Goal: Obtain resource: Obtain resource

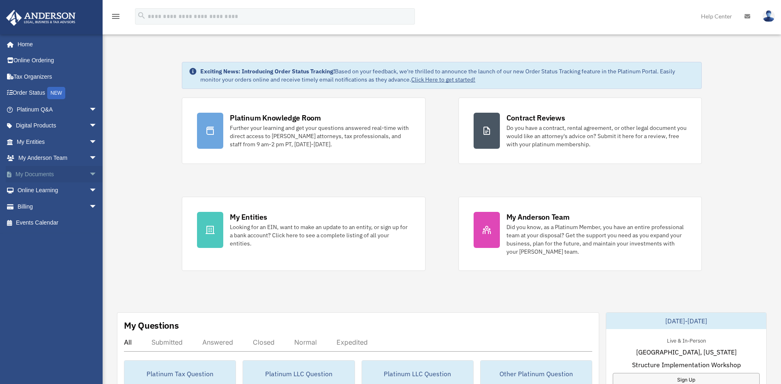
click at [89, 176] on span "arrow_drop_down" at bounding box center [97, 174] width 16 height 17
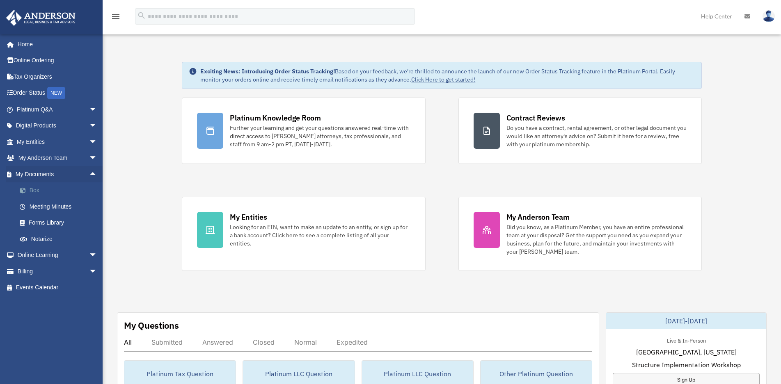
click at [34, 189] on link "Box" at bounding box center [60, 191] width 98 height 16
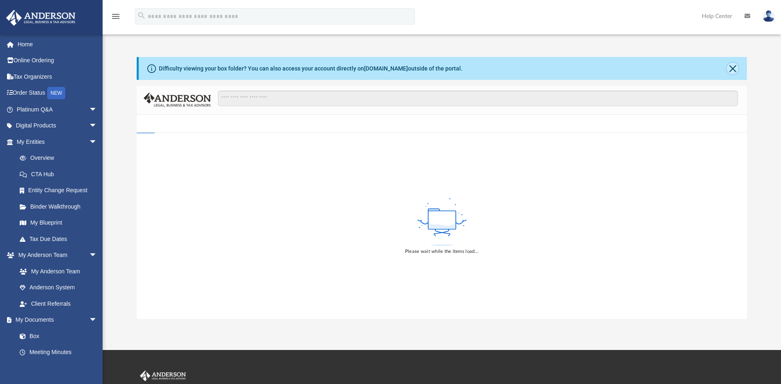
click at [733, 68] on button "Close" at bounding box center [731, 68] width 11 height 11
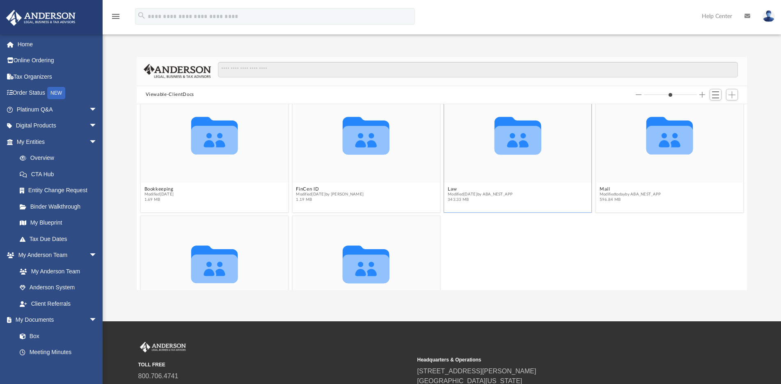
scroll to position [41, 0]
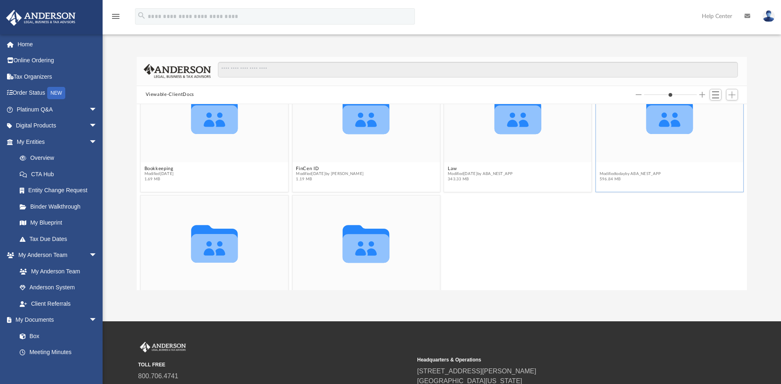
click at [602, 168] on button "Mail" at bounding box center [629, 168] width 61 height 5
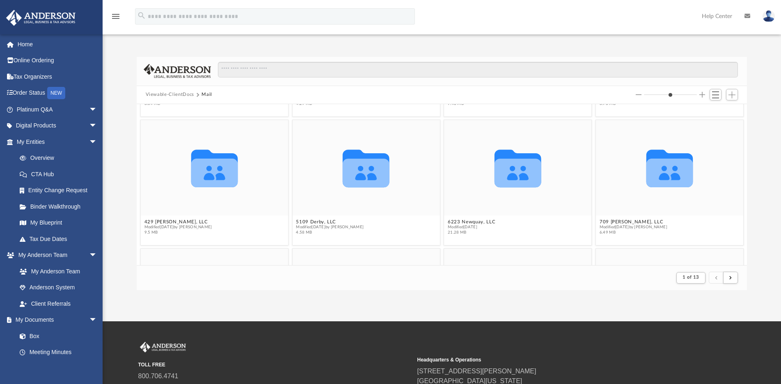
scroll to position [0, 0]
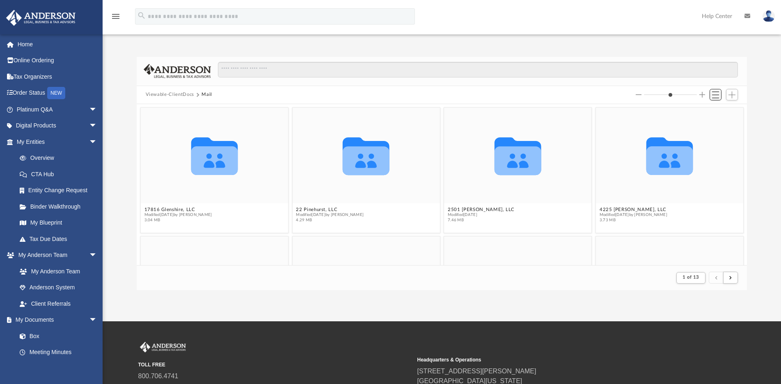
click at [718, 94] on span "Switch to List View" at bounding box center [715, 94] width 7 height 7
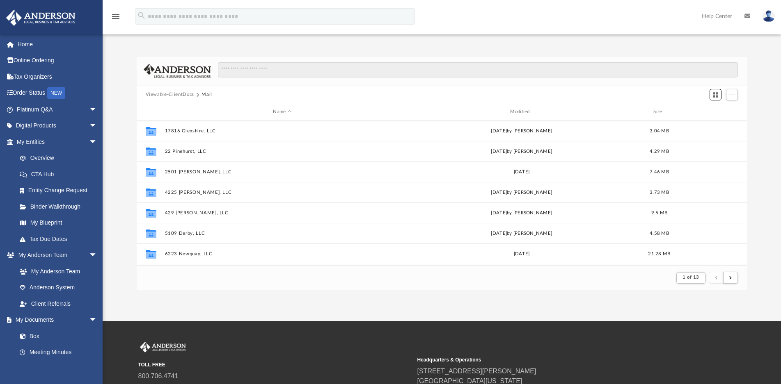
scroll to position [154, 603]
click at [529, 111] on div "Modified" at bounding box center [520, 111] width 235 height 7
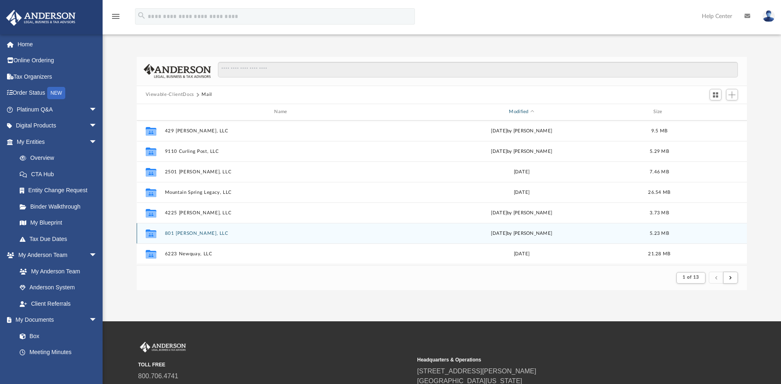
scroll to position [328, 0]
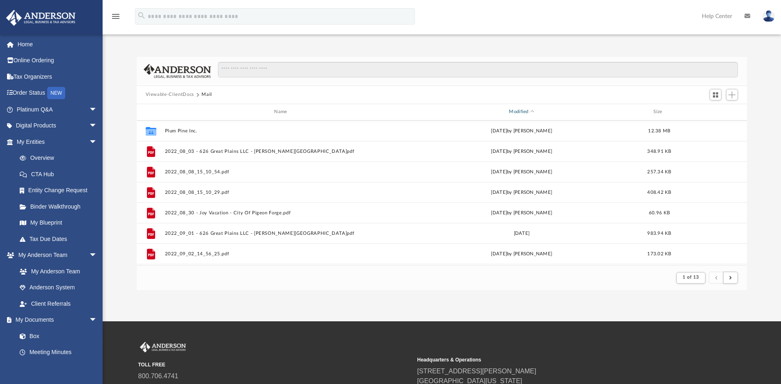
click at [532, 112] on span "Modified" at bounding box center [531, 111] width 3 height 3
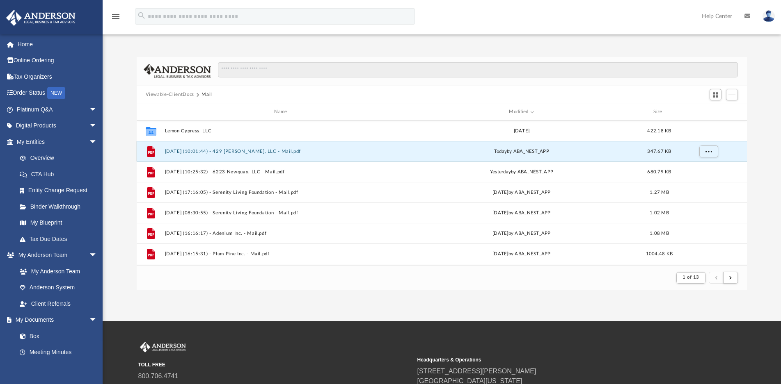
click at [205, 151] on button "[DATE] (10:01:44) - 429 [PERSON_NAME], LLC - Mail.pdf" at bounding box center [281, 151] width 235 height 5
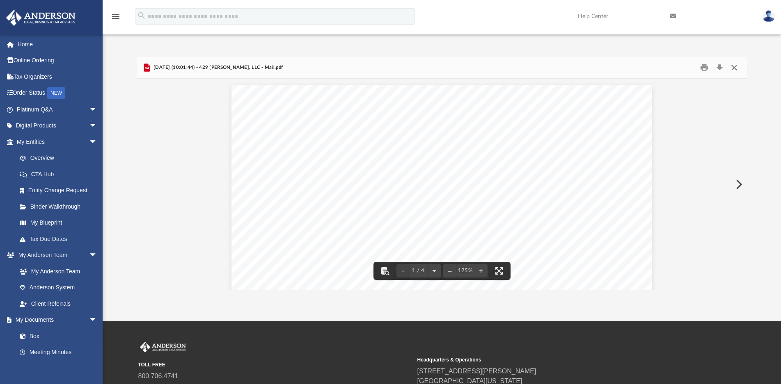
click at [737, 68] on button "Close" at bounding box center [733, 67] width 15 height 13
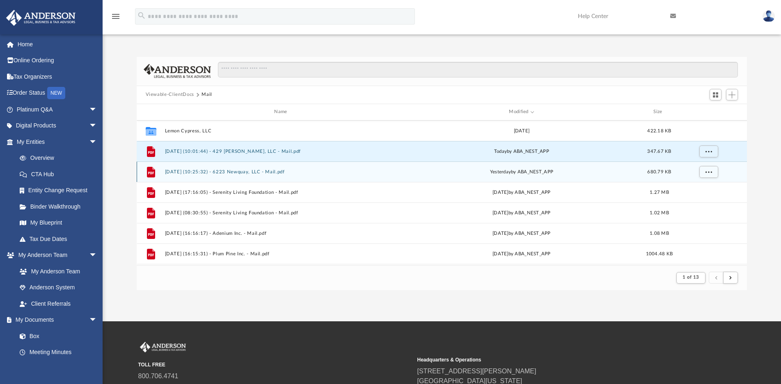
click at [208, 174] on button "[DATE] (10:25:32) - 6223 Newquay, LLC - Mail.pdf" at bounding box center [281, 171] width 235 height 5
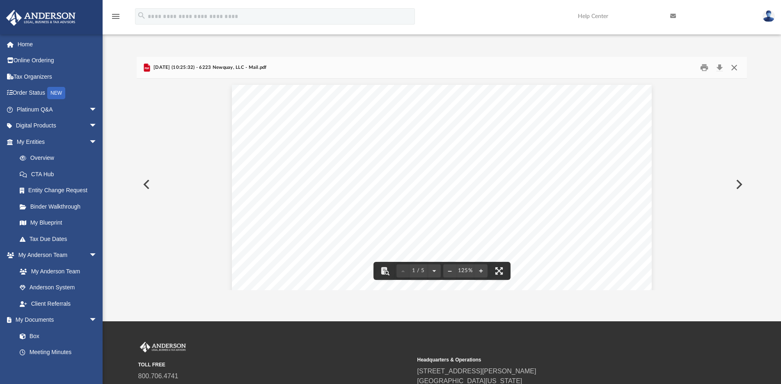
click at [732, 66] on button "Close" at bounding box center [733, 67] width 15 height 13
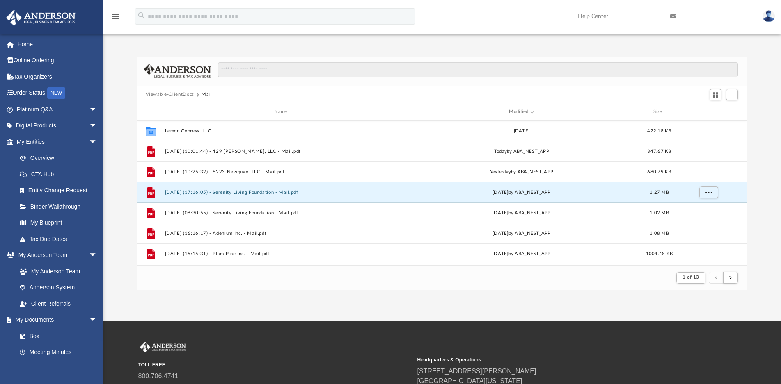
click at [245, 192] on button "[DATE] (17:16:05) - Serenity Living Foundation - Mail.pdf" at bounding box center [281, 192] width 235 height 5
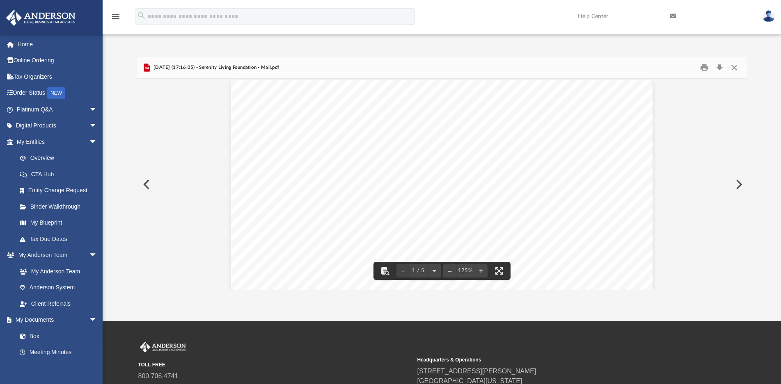
scroll to position [0, 0]
click at [736, 67] on button "Close" at bounding box center [733, 67] width 15 height 13
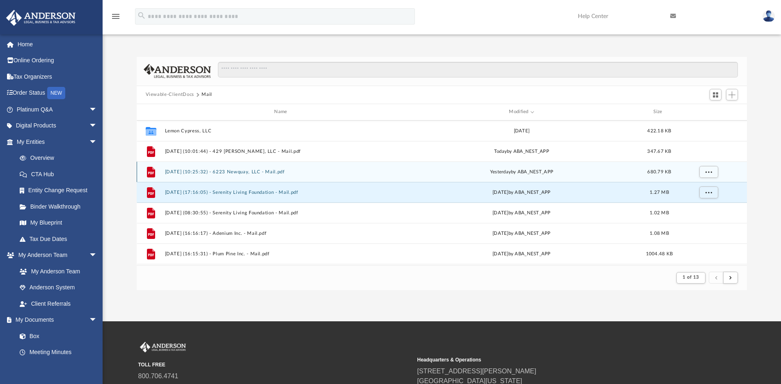
click at [274, 171] on button "[DATE] (10:25:32) - 6223 Newquay, LLC - Mail.pdf" at bounding box center [281, 171] width 235 height 5
